Goal: Check status

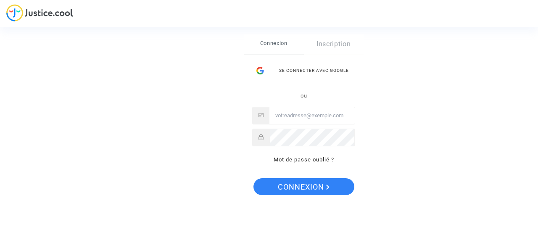
type input "jsgrimprel@gmail.com"
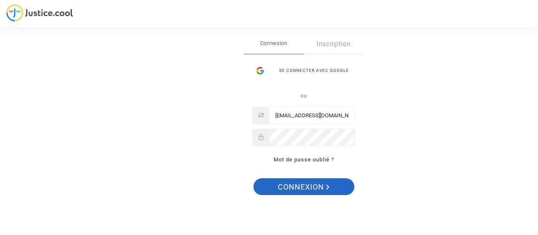
click at [299, 191] on span "Connexion" at bounding box center [304, 187] width 52 height 18
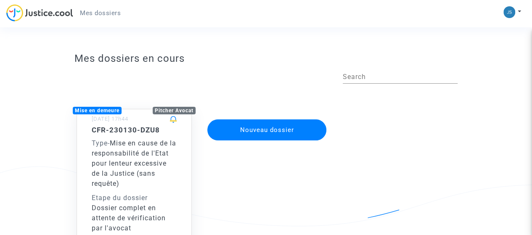
click at [166, 172] on span "Mise en cause de la responsabilité de l'Etat pour lenteur excessive de la Justi…" at bounding box center [134, 163] width 84 height 48
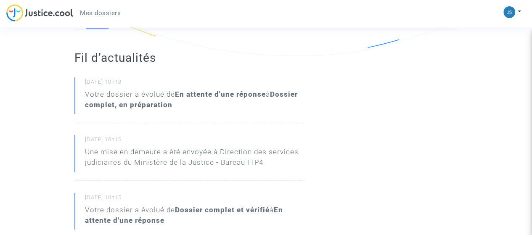
scroll to position [168, 0]
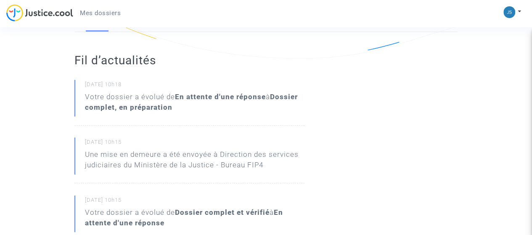
click at [243, 99] on b "En attente d'une réponse" at bounding box center [220, 96] width 91 height 8
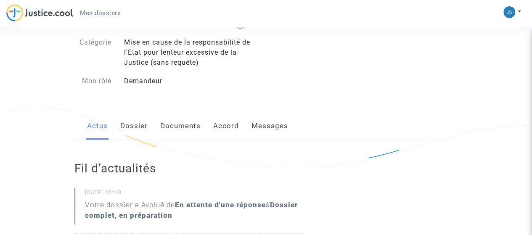
scroll to position [62, 0]
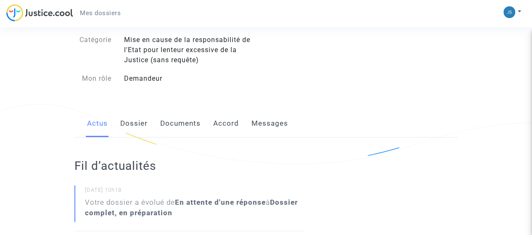
click at [265, 129] on link "Messages" at bounding box center [269, 124] width 37 height 28
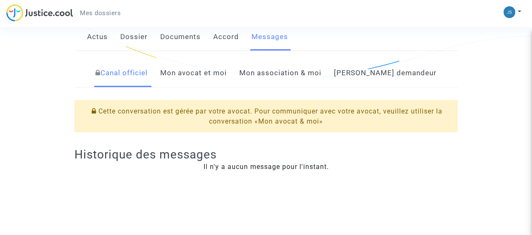
scroll to position [147, 0]
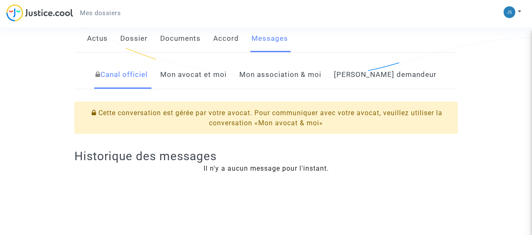
click at [227, 70] on link "Mon avocat et moi" at bounding box center [193, 75] width 66 height 28
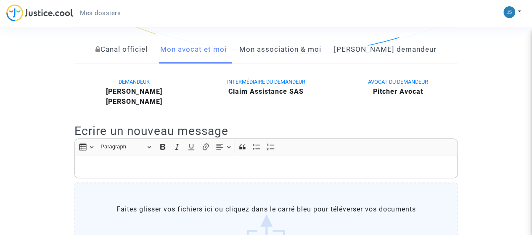
scroll to position [167, 0]
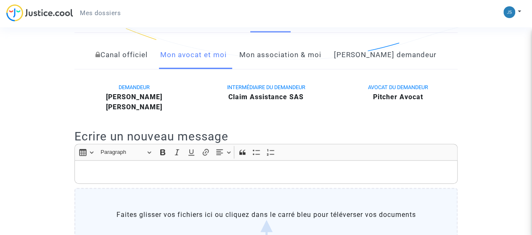
click at [406, 100] on b "Pitcher Avocat" at bounding box center [398, 97] width 50 height 8
click at [399, 89] on span "AVOCAT DU DEMANDEUR" at bounding box center [398, 87] width 60 height 6
click at [395, 58] on link "[PERSON_NAME] demandeur" at bounding box center [385, 55] width 103 height 28
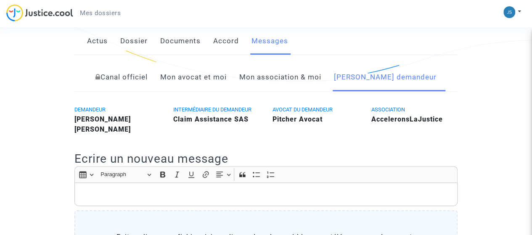
scroll to position [135, 0]
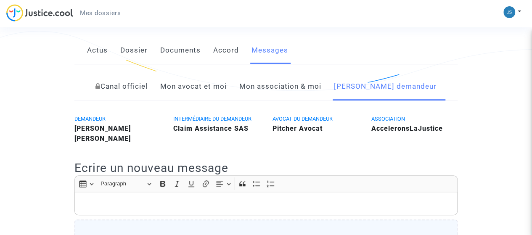
click at [301, 86] on link "Mon association & moi" at bounding box center [280, 87] width 82 height 28
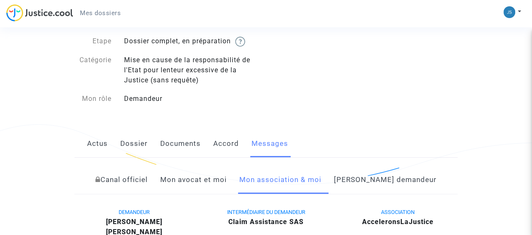
scroll to position [41, 0]
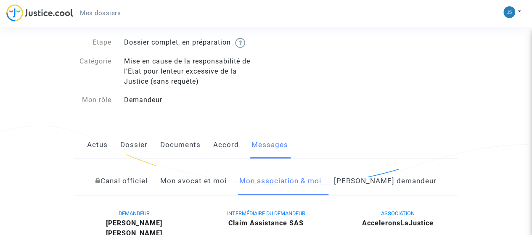
click at [135, 146] on link "Dossier" at bounding box center [133, 145] width 27 height 28
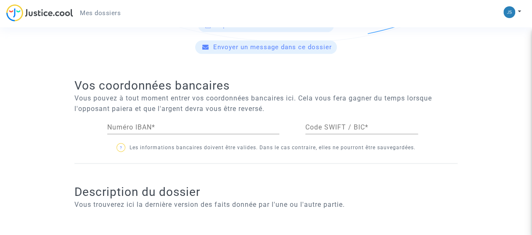
scroll to position [482, 0]
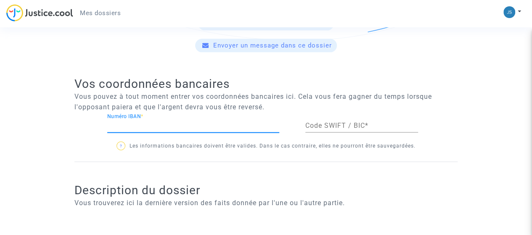
click at [121, 123] on input "Numéro IBAN *" at bounding box center [193, 126] width 172 height 8
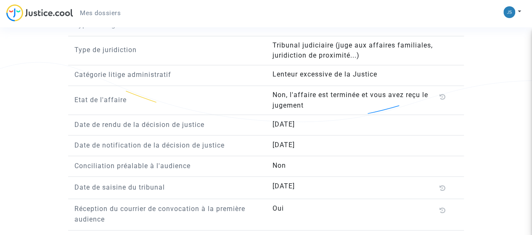
scroll to position [700, 0]
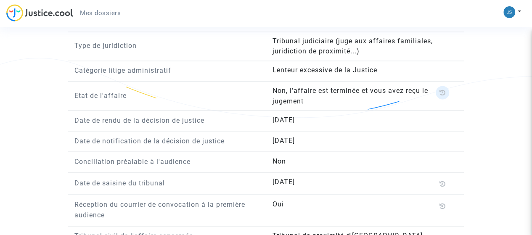
click at [443, 92] on icon at bounding box center [442, 92] width 6 height 7
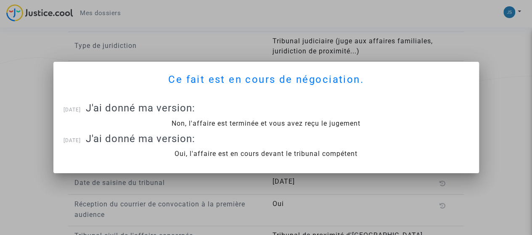
click at [507, 69] on div at bounding box center [266, 117] width 532 height 235
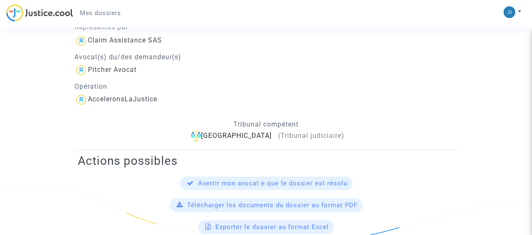
scroll to position [280, 0]
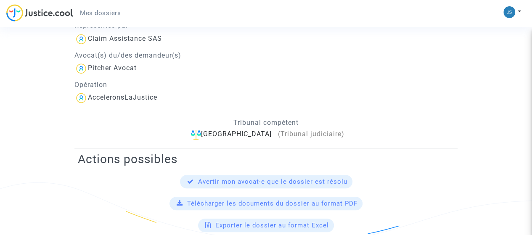
drag, startPoint x: 30, startPoint y: 48, endPoint x: 11, endPoint y: 55, distance: 20.4
